Goal: Task Accomplishment & Management: Use online tool/utility

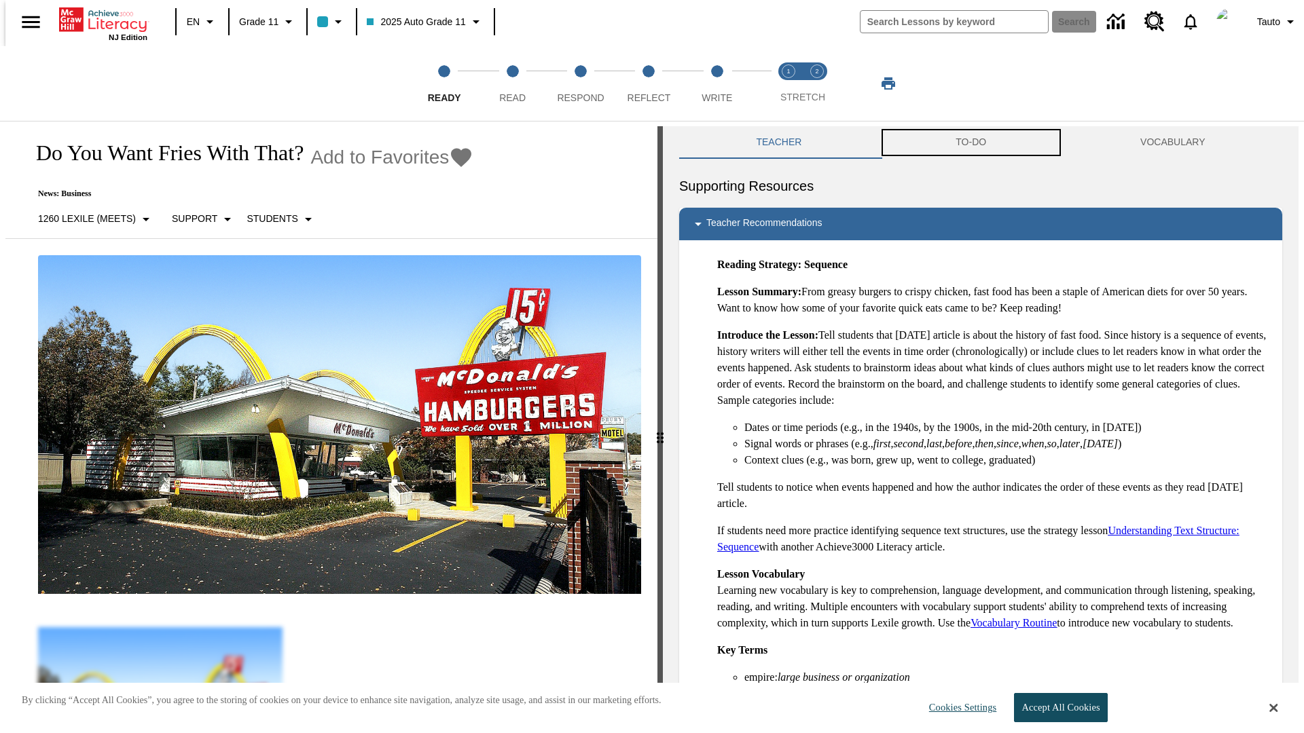
click at [971, 143] on button "TO-DO" at bounding box center [971, 142] width 185 height 33
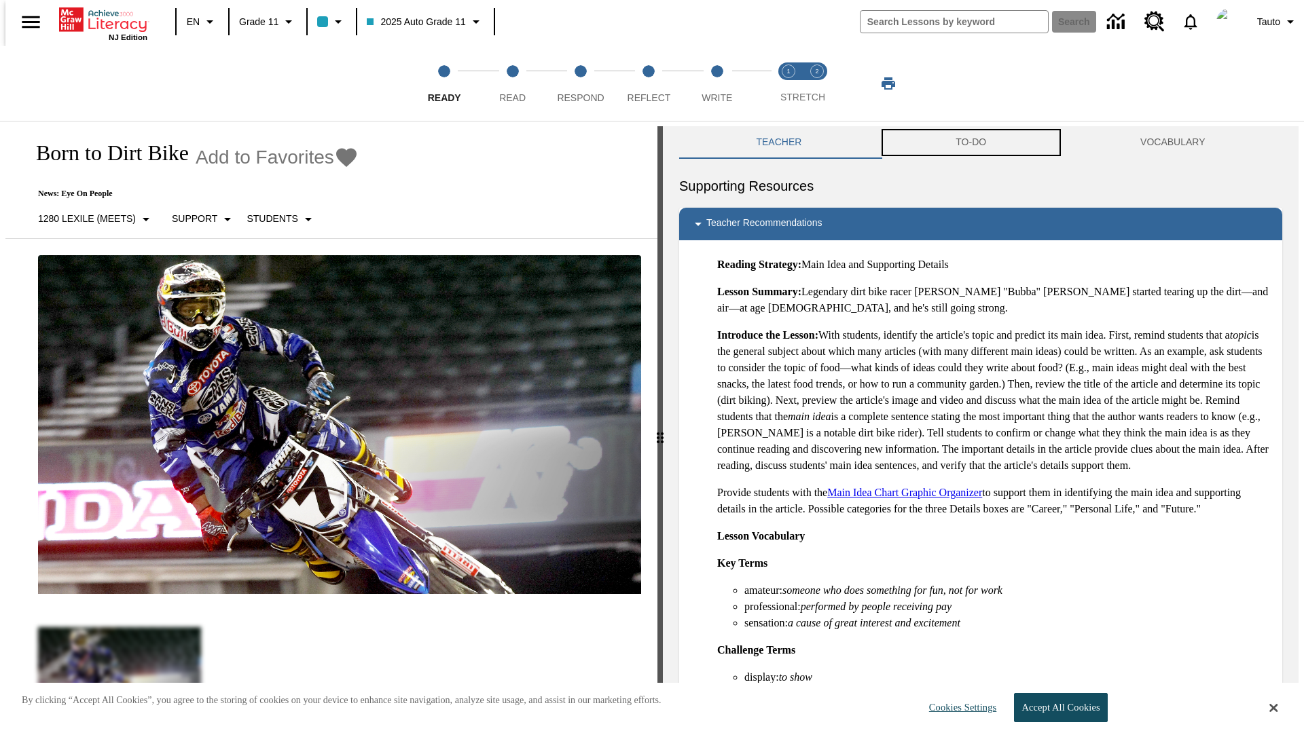
click at [971, 143] on button "TO-DO" at bounding box center [971, 142] width 185 height 33
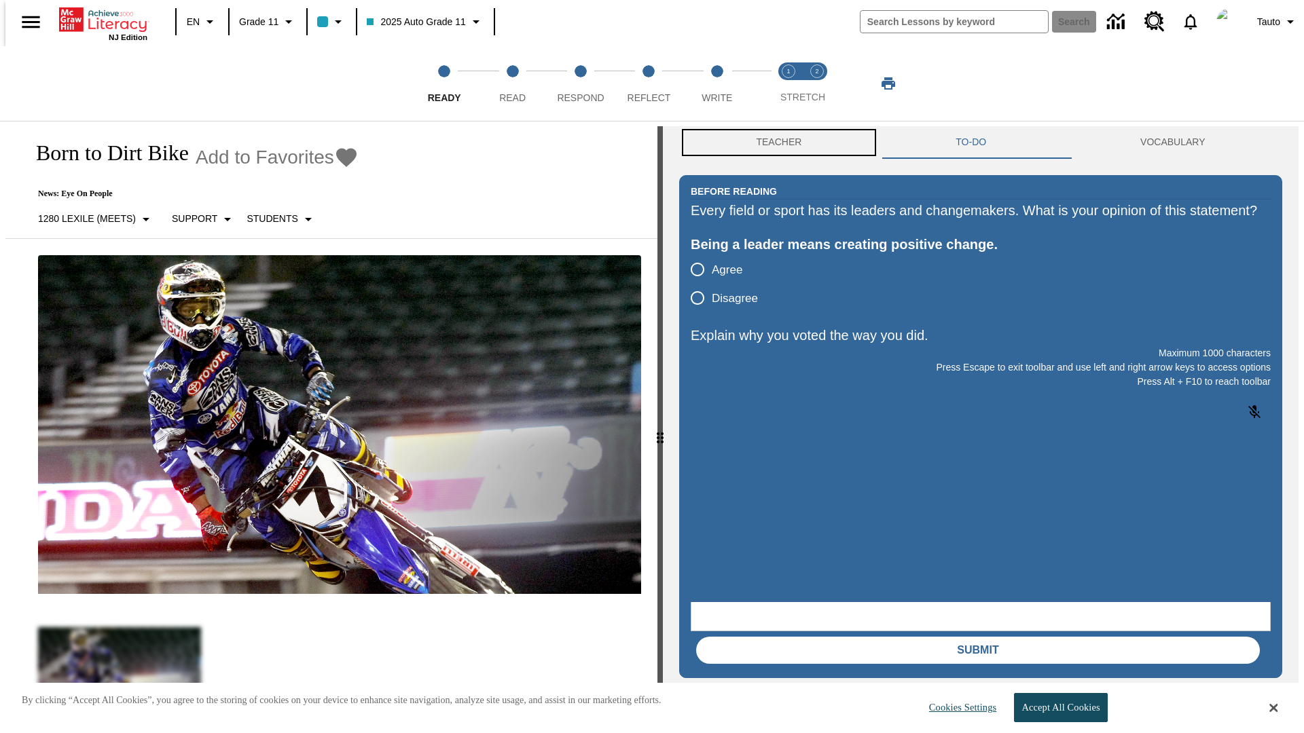
scroll to position [1, 0]
click at [775, 143] on button "Teacher" at bounding box center [779, 142] width 200 height 33
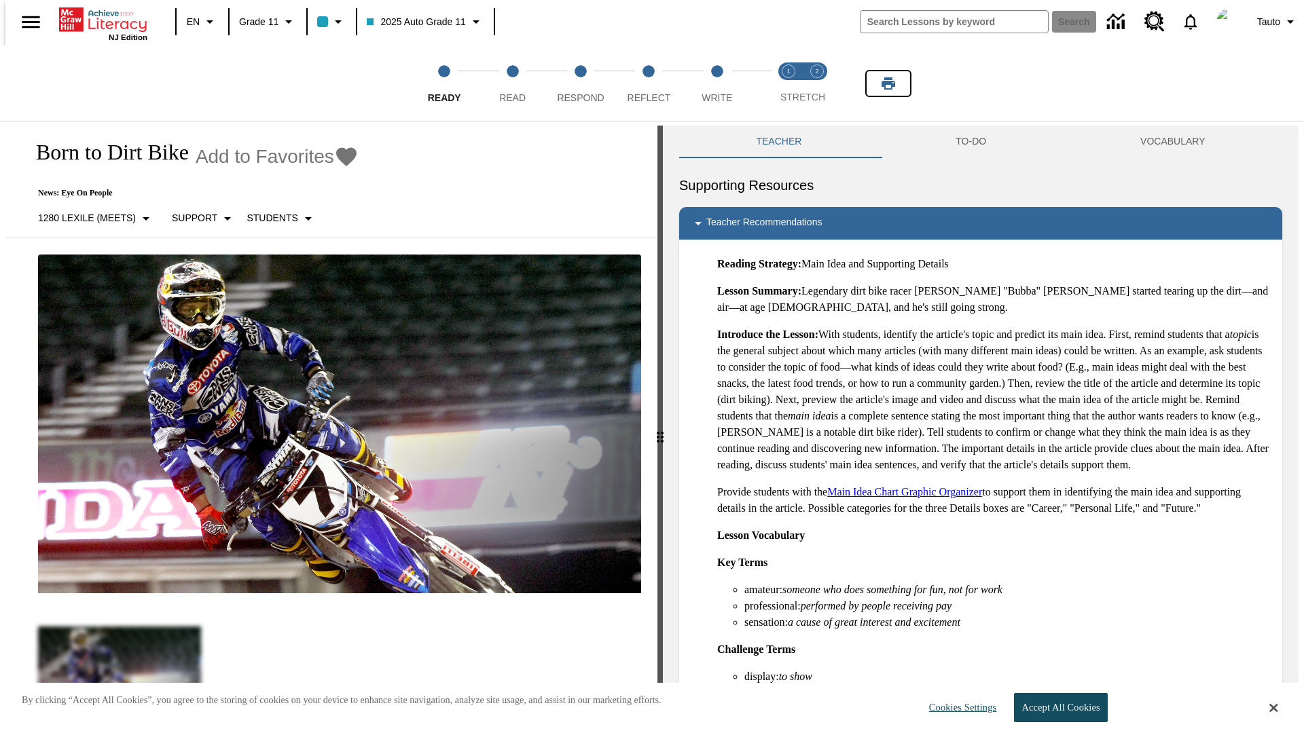
click at [888, 84] on icon "Print" at bounding box center [888, 83] width 14 height 12
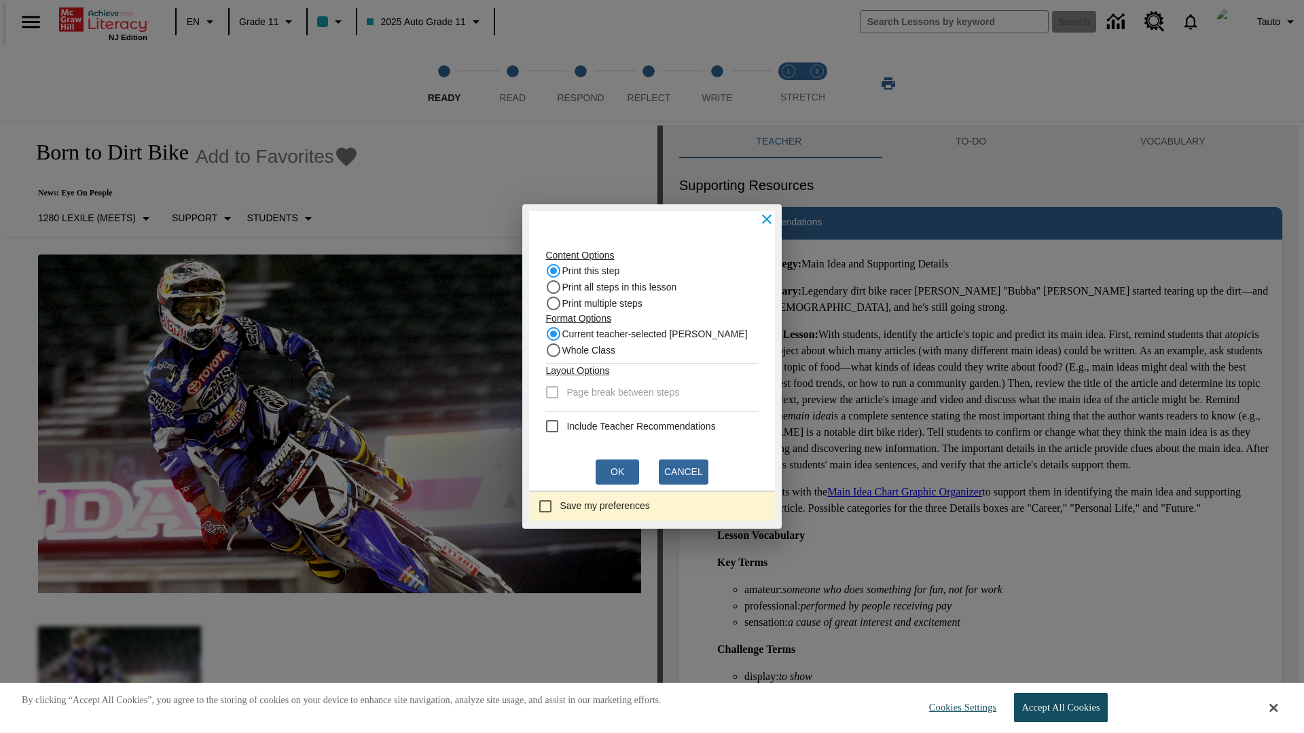
click at [556, 426] on recommendation "Include Teacher Recommendations" at bounding box center [552, 426] width 16 height 16
checkbox recommendation "true"
click at [617, 472] on button "Ok" at bounding box center [617, 472] width 43 height 25
